Goal: Task Accomplishment & Management: Complete application form

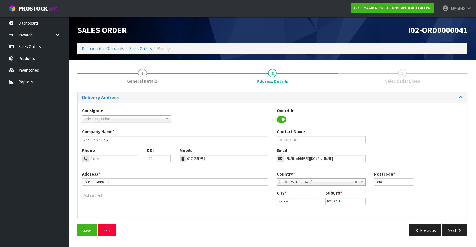
click at [404, 77] on span "3" at bounding box center [402, 73] width 9 height 9
click at [403, 74] on span "3" at bounding box center [402, 73] width 9 height 9
click at [449, 230] on button "Next" at bounding box center [455, 230] width 25 height 12
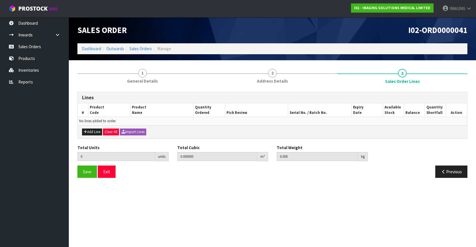
click at [443, 28] on span "I02-ORD0000041" at bounding box center [438, 30] width 59 height 10
copy div "I02-ORD0000041"
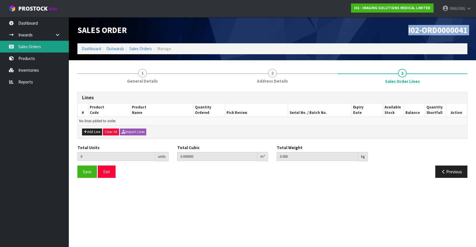
click at [43, 47] on link "Sales Orders" at bounding box center [34, 47] width 69 height 12
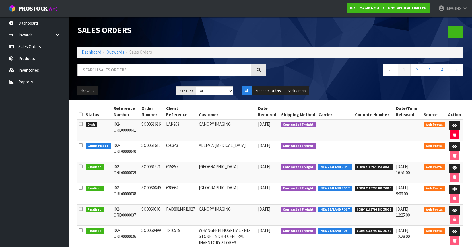
click at [154, 144] on td "SO0061615" at bounding box center [152, 151] width 25 height 21
click at [154, 125] on td "SO0061616" at bounding box center [152, 130] width 25 height 22
copy td "SO0061616"
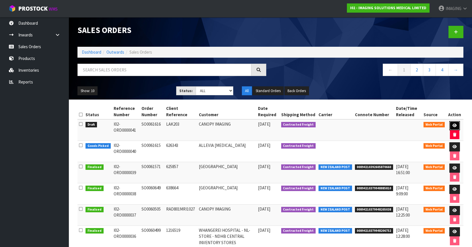
click at [456, 125] on icon at bounding box center [455, 126] width 4 height 4
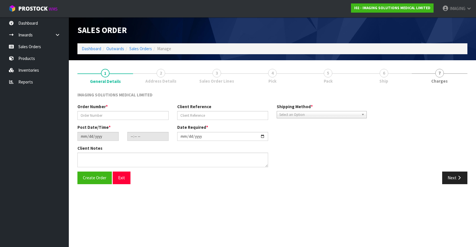
type input "SO0061616"
type input "LAK203"
type input "[DATE]"
type input "21:22:00.000"
type input "[DATE]"
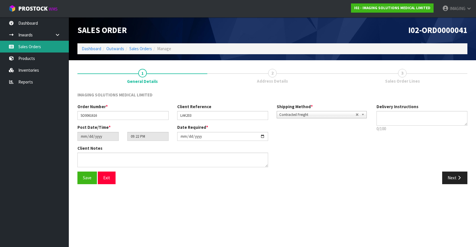
click at [33, 45] on link "Sales Orders" at bounding box center [34, 47] width 69 height 12
